Goal: Task Accomplishment & Management: Manage account settings

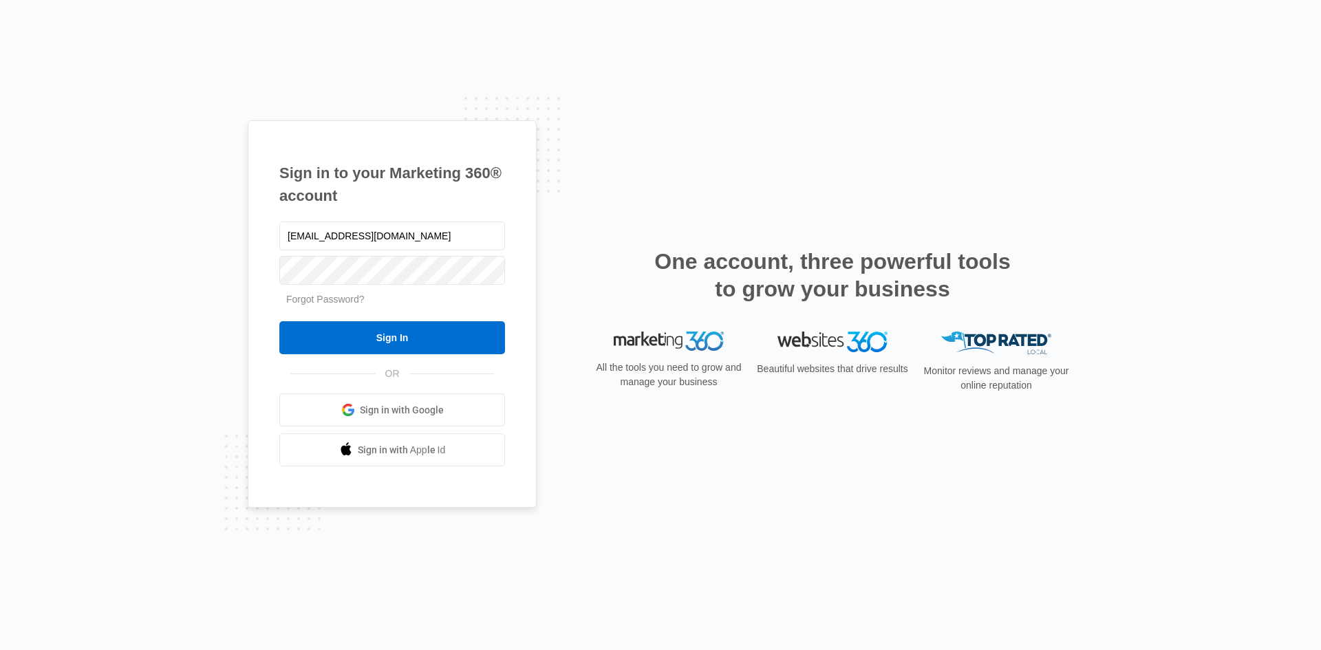
type input "[EMAIL_ADDRESS][DOMAIN_NAME]"
click at [279, 321] on input "Sign In" at bounding box center [392, 337] width 226 height 33
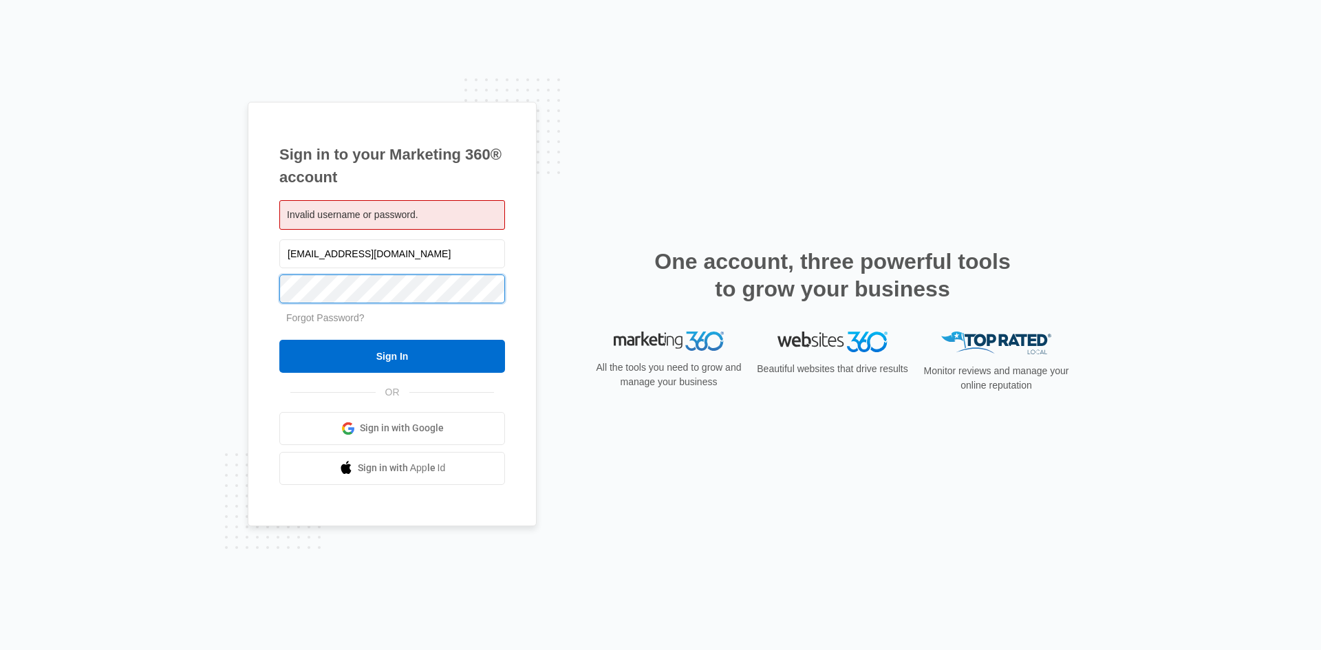
click at [279, 340] on input "Sign In" at bounding box center [392, 356] width 226 height 33
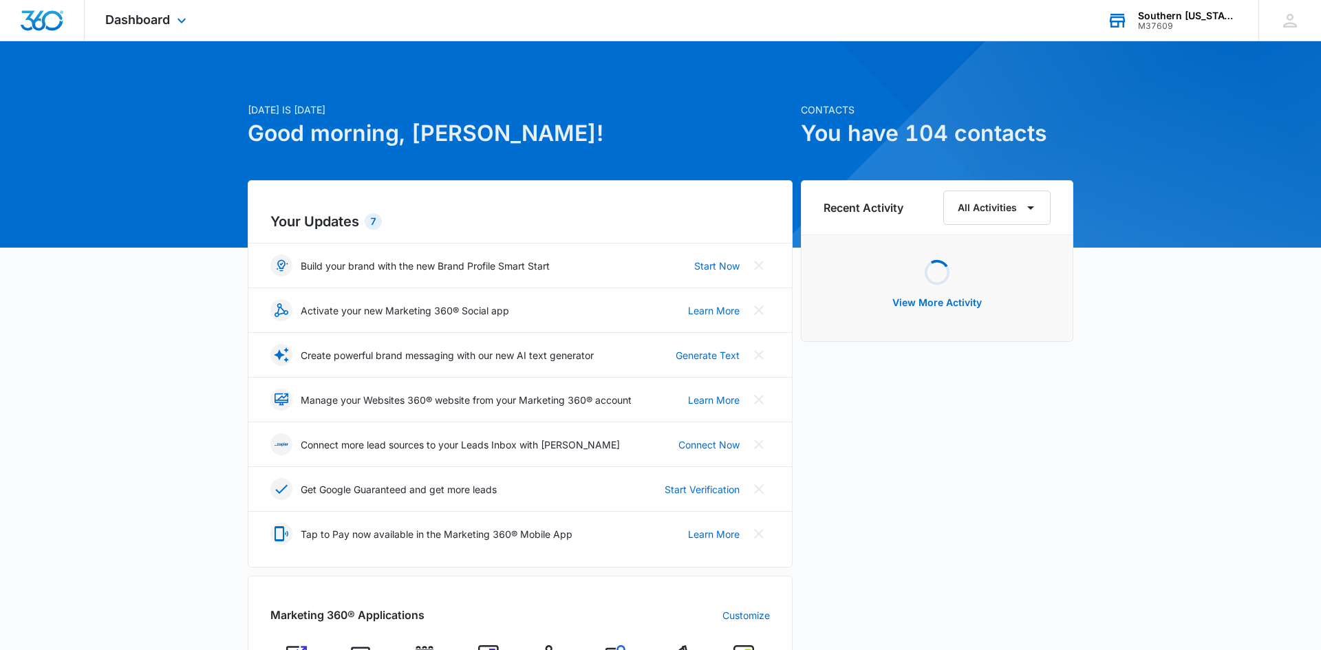
click at [1227, 20] on div "Southern Kentucky Vascular" at bounding box center [1188, 15] width 100 height 11
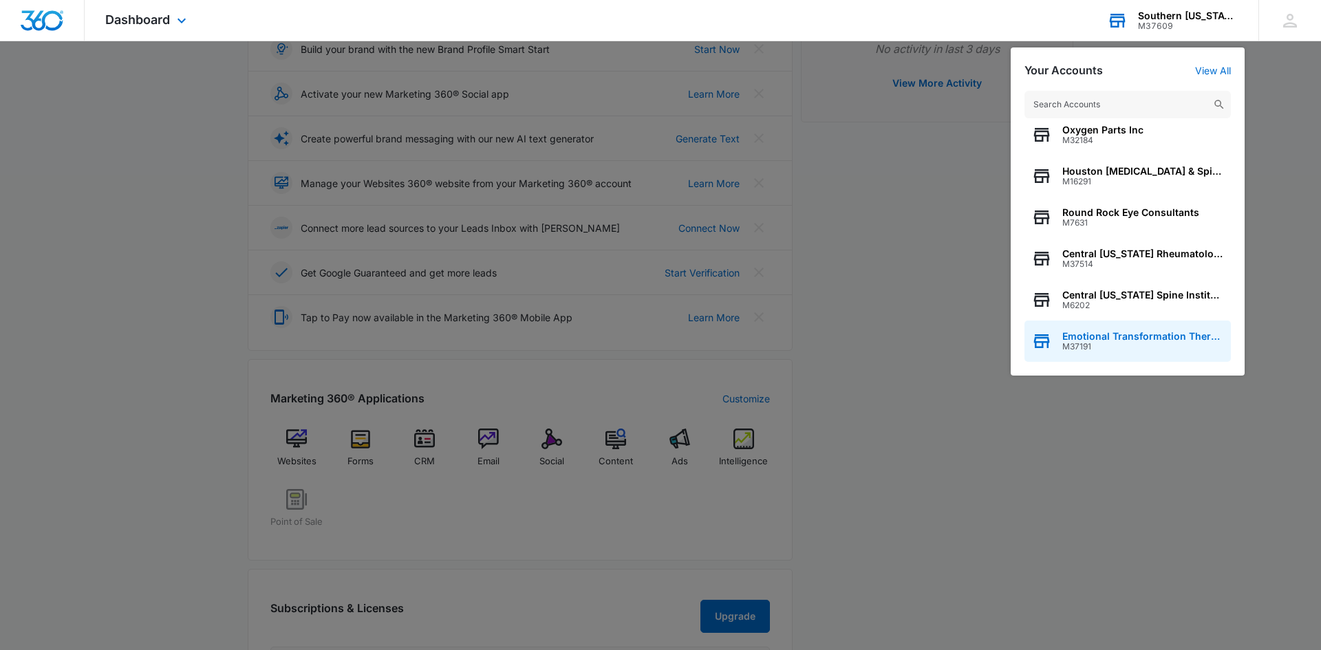
scroll to position [219, 0]
click at [1175, 333] on span "Emotional Transformation Therapy" at bounding box center [1143, 336] width 162 height 11
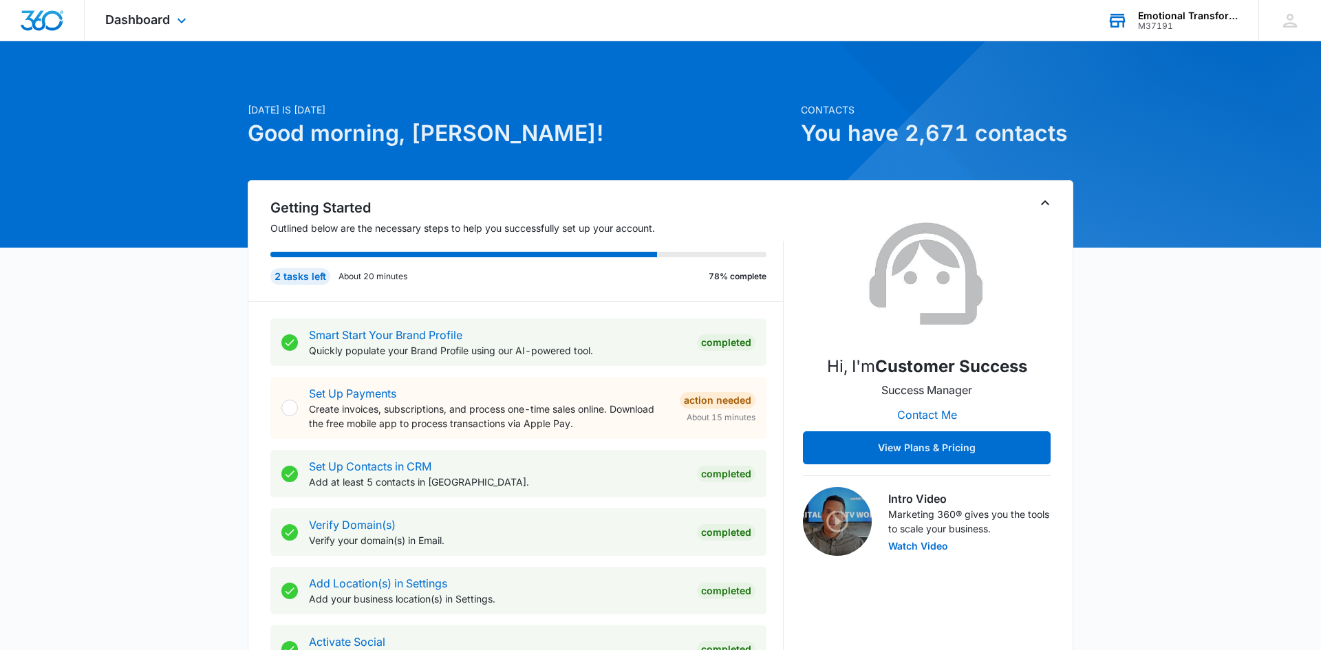
click at [143, 34] on div "Dashboard Apps Reputation Websites Forms CRM Email Social Shop Payments POS Con…" at bounding box center [148, 20] width 126 height 41
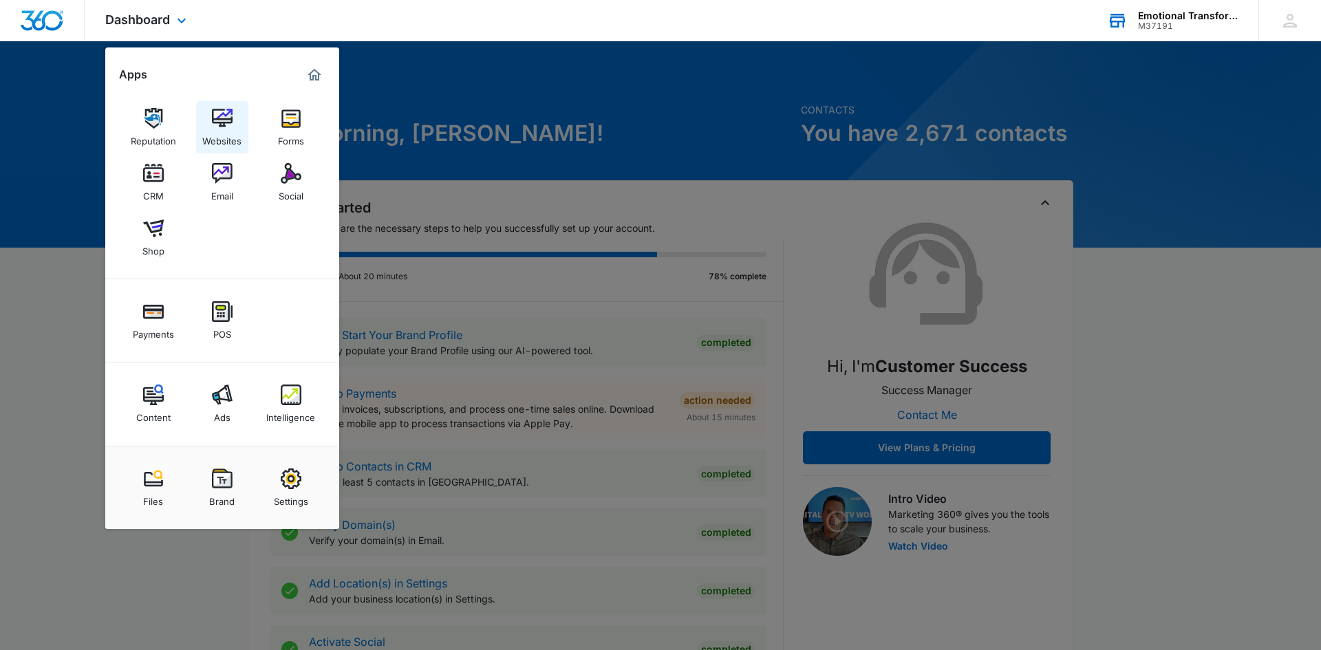
click at [218, 128] on img at bounding box center [222, 118] width 21 height 21
